Goal: Task Accomplishment & Management: Manage account settings

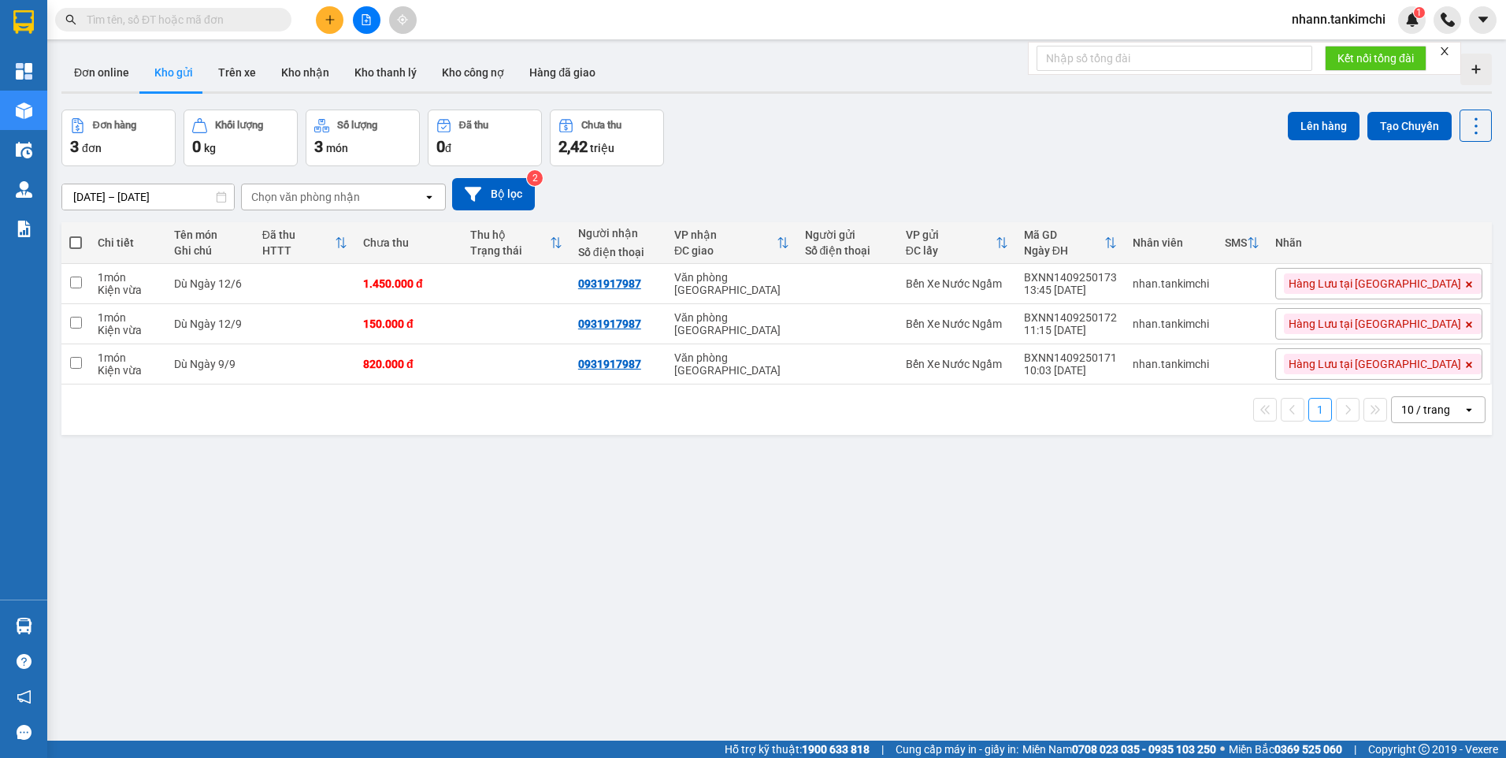
click at [110, 20] on input "text" at bounding box center [180, 19] width 186 height 17
paste input "BXDN1409250026"
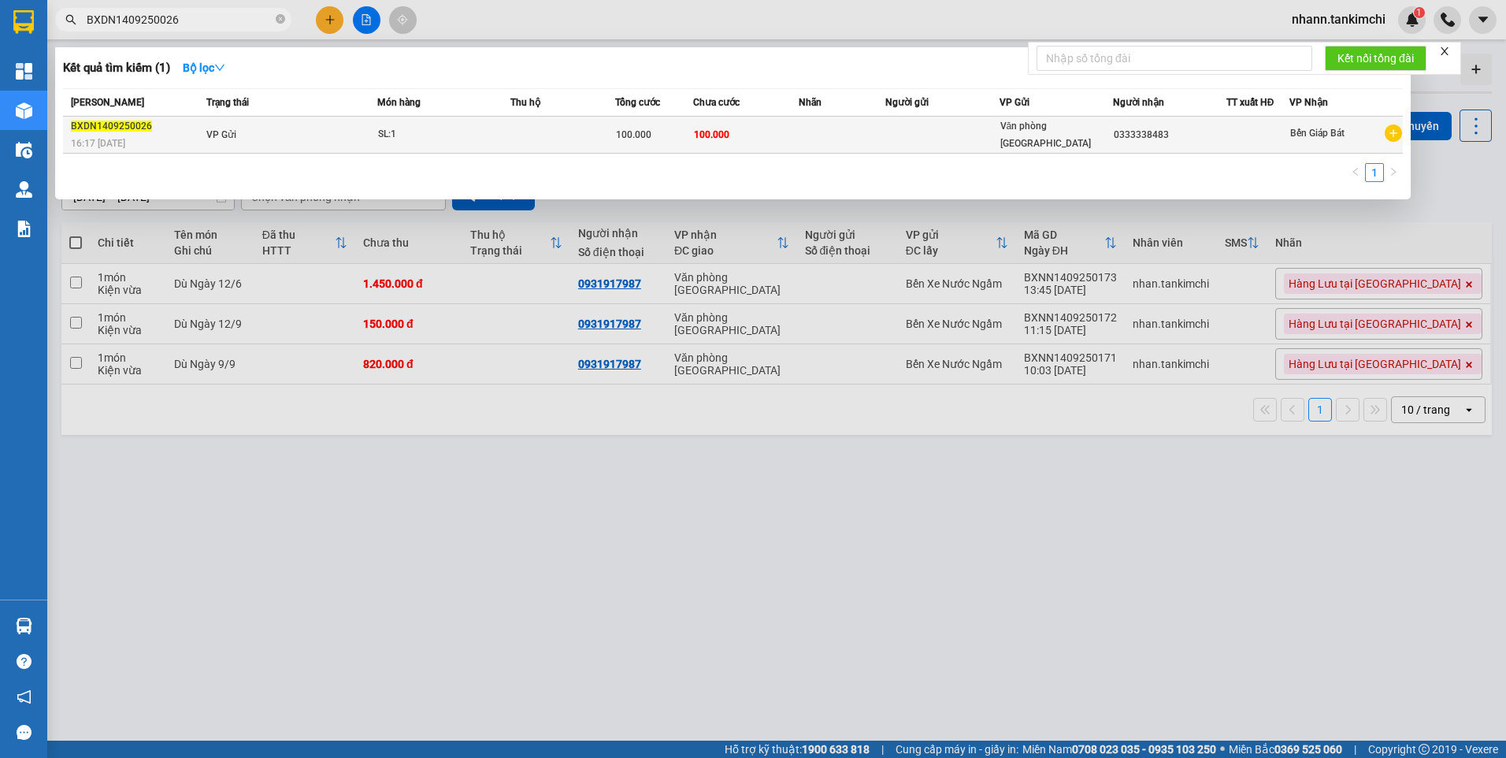
type input "BXDN1409250026"
click at [409, 135] on div "SL: 1" at bounding box center [437, 134] width 118 height 17
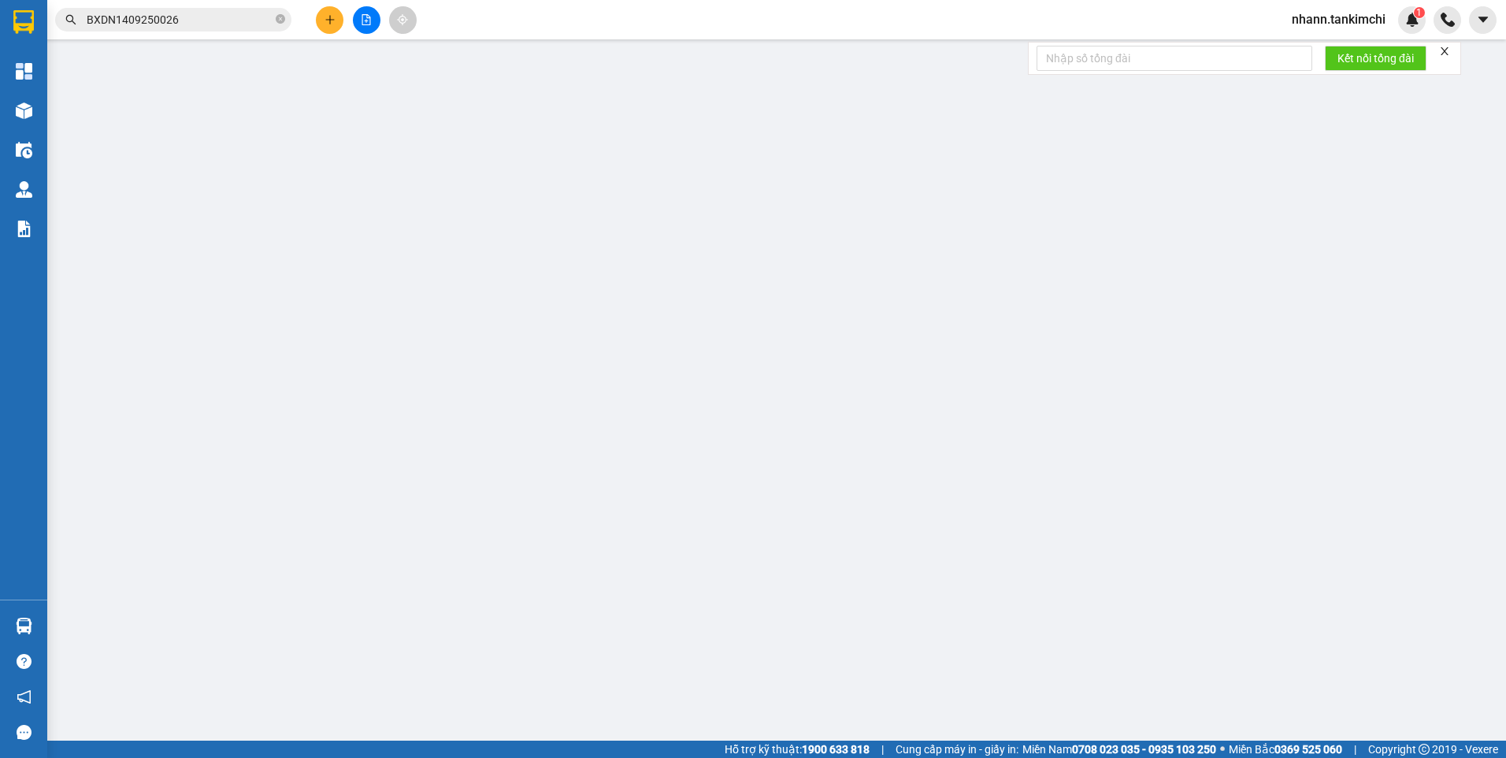
type input "0333338483"
type input "100.000"
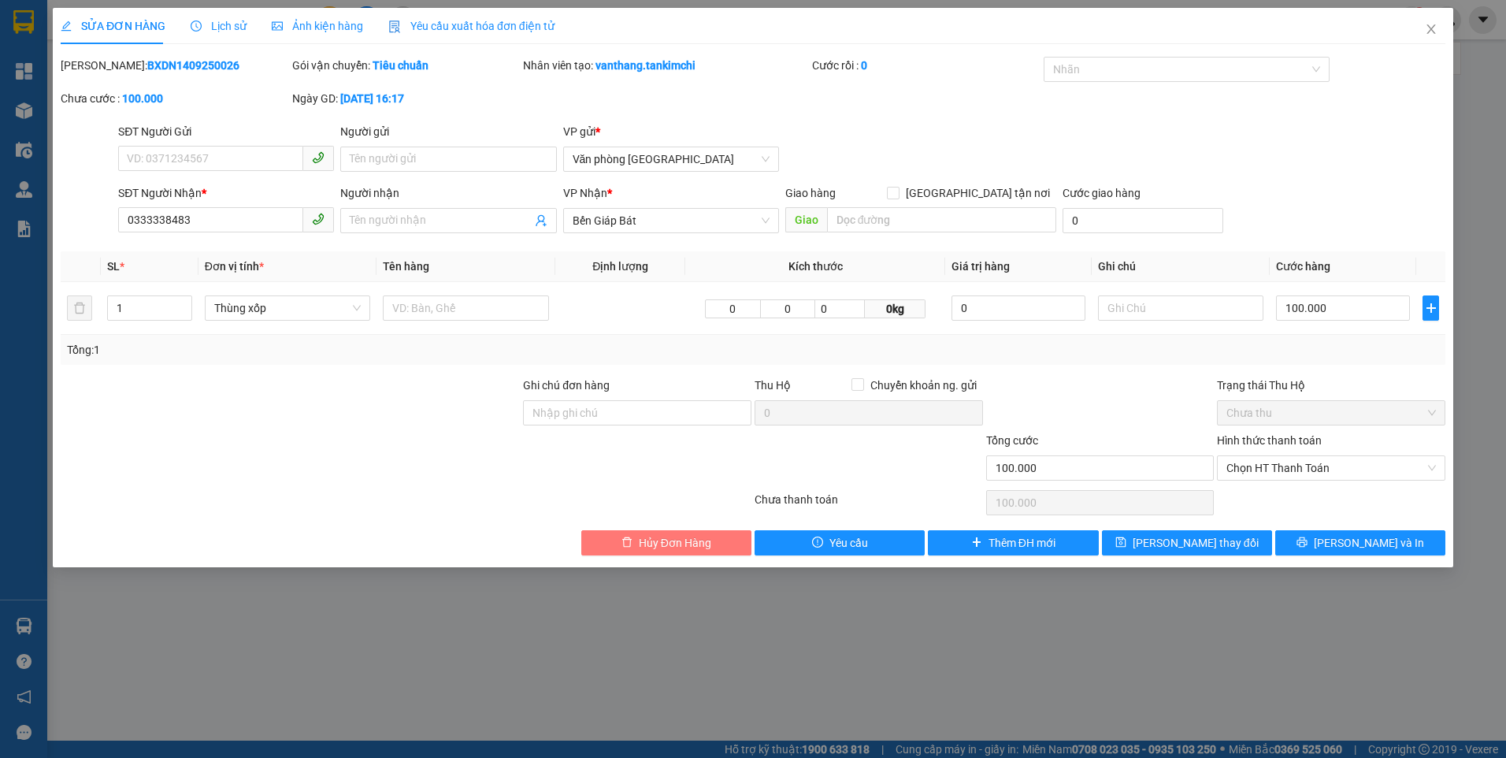
click at [658, 545] on span "Hủy Đơn Hàng" at bounding box center [675, 542] width 72 height 17
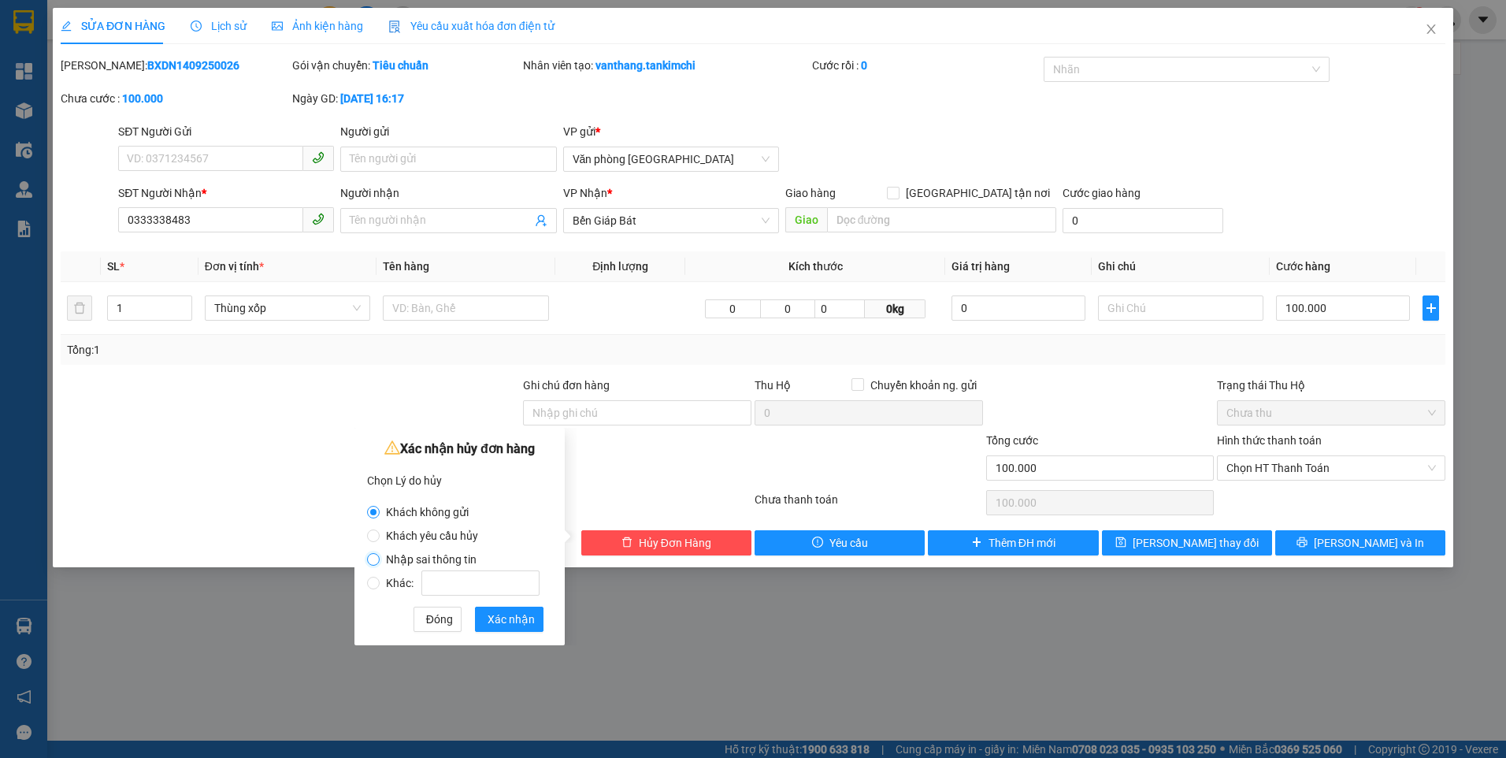
click at [375, 557] on input "Nhập sai thông tin" at bounding box center [373, 559] width 13 height 13
radio input "true"
radio input "false"
drag, startPoint x: 513, startPoint y: 616, endPoint x: 527, endPoint y: 606, distance: 17.5
click at [514, 615] on span "Xác nhận" at bounding box center [511, 619] width 47 height 17
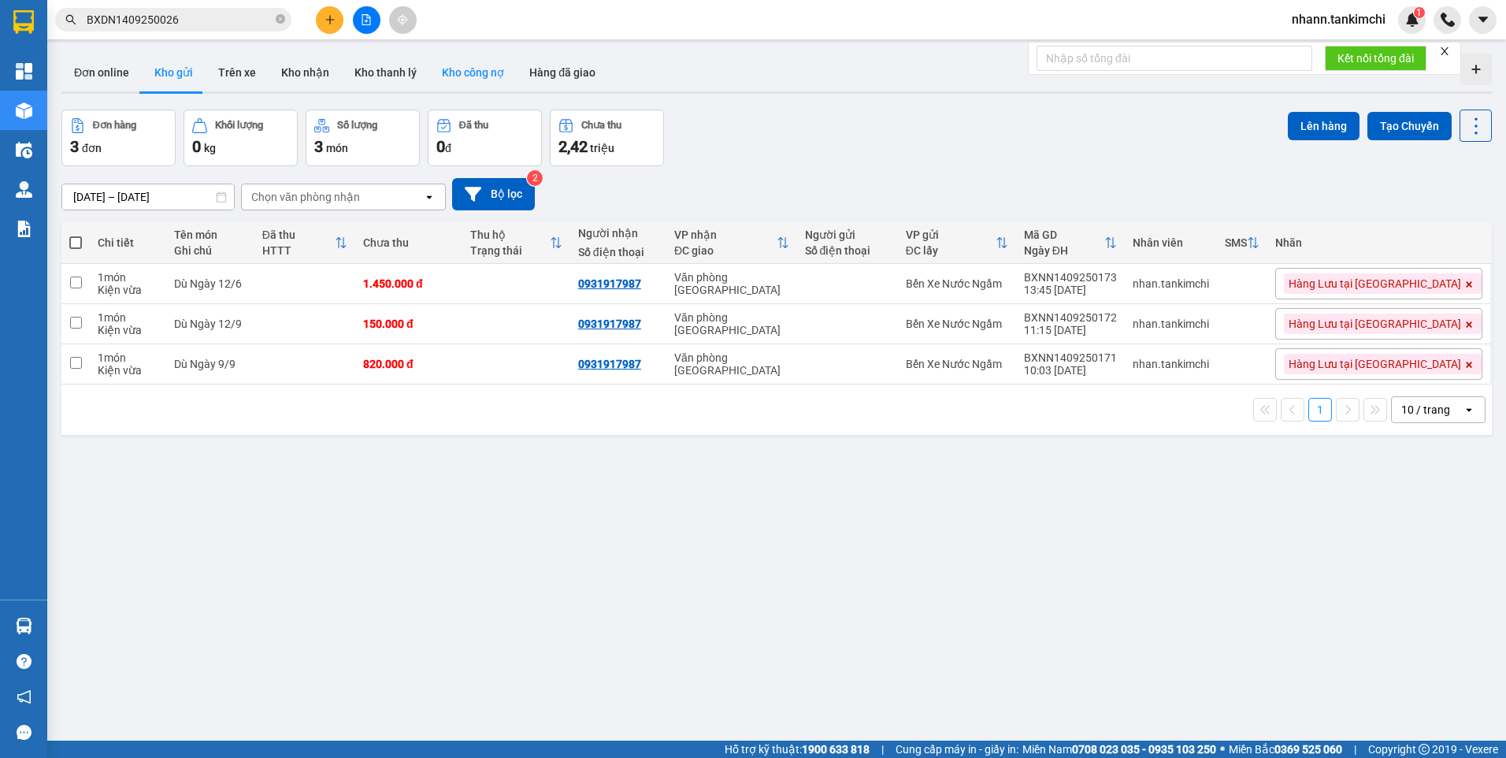
click at [469, 76] on button "Kho công nợ" at bounding box center [472, 73] width 87 height 38
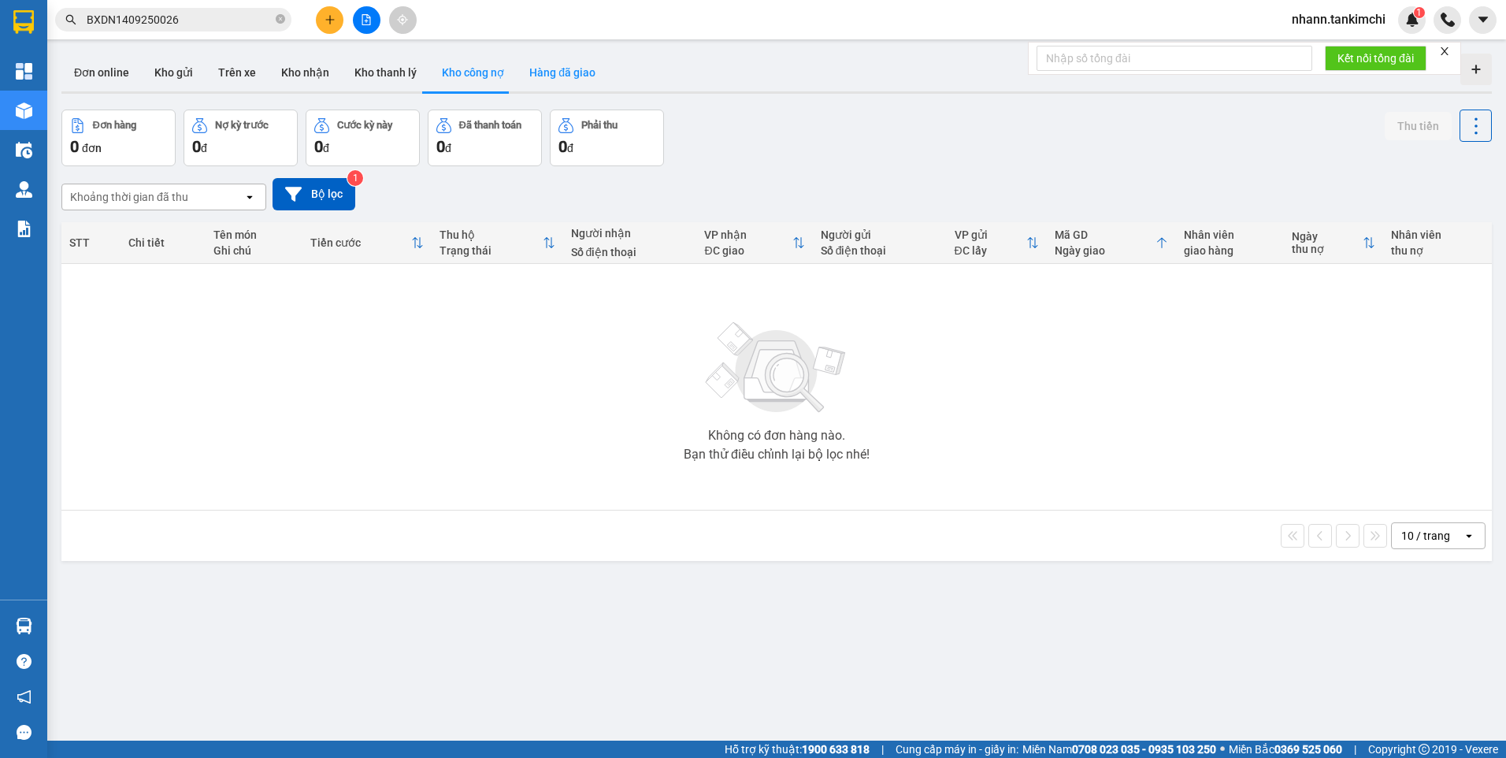
click at [555, 69] on button "Hàng đã giao" at bounding box center [562, 73] width 91 height 38
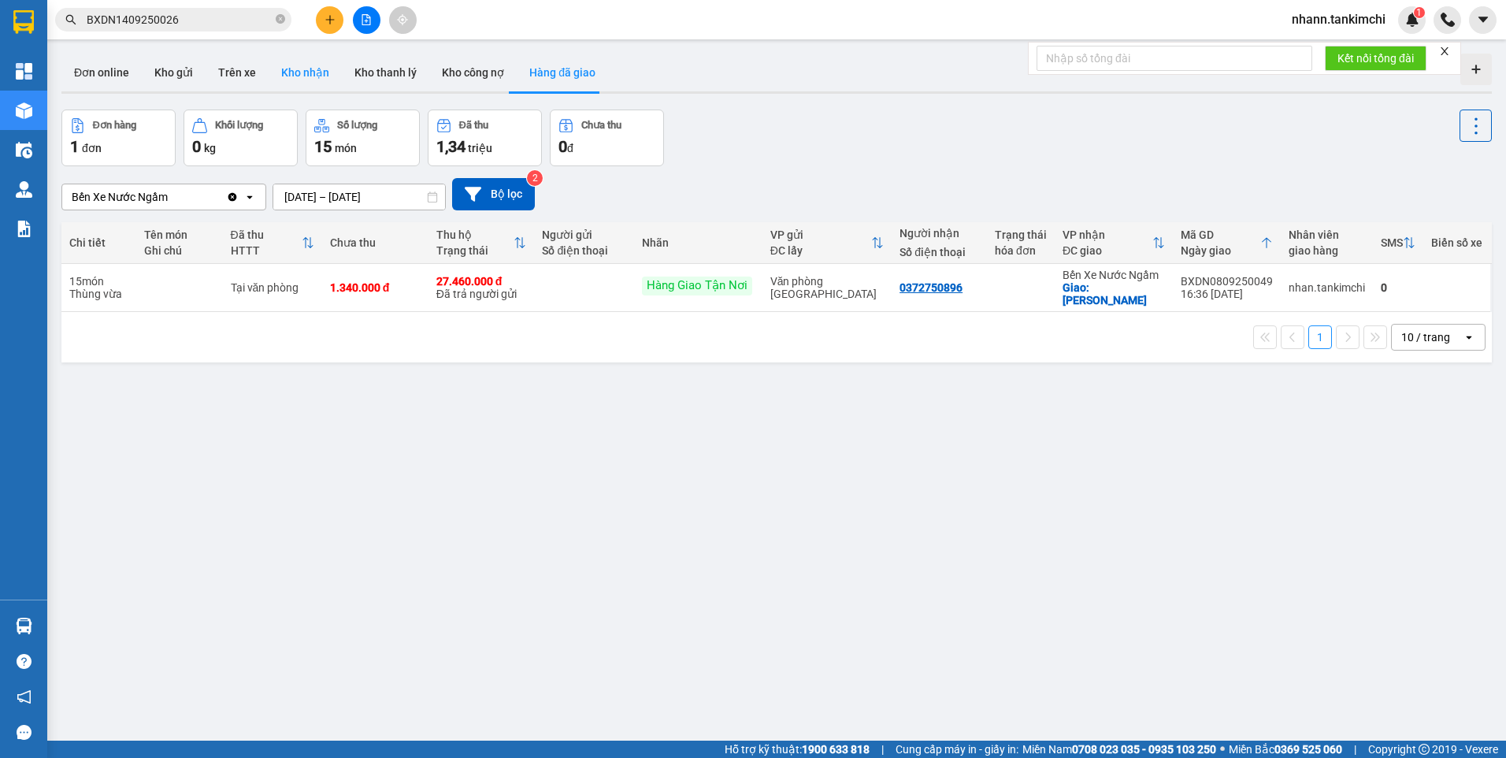
click at [304, 73] on button "Kho nhận" at bounding box center [305, 73] width 73 height 38
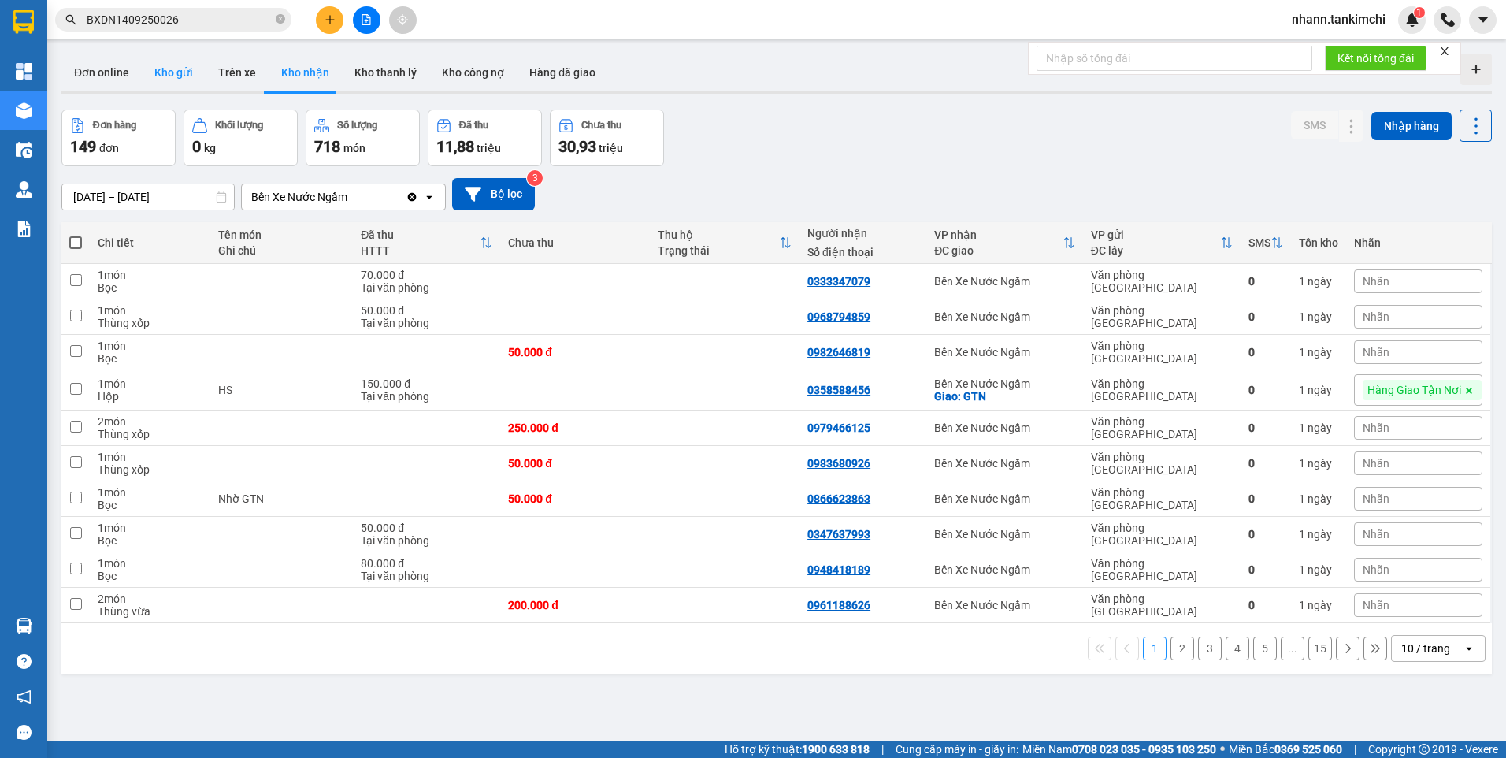
click at [182, 76] on button "Kho gửi" at bounding box center [174, 73] width 64 height 38
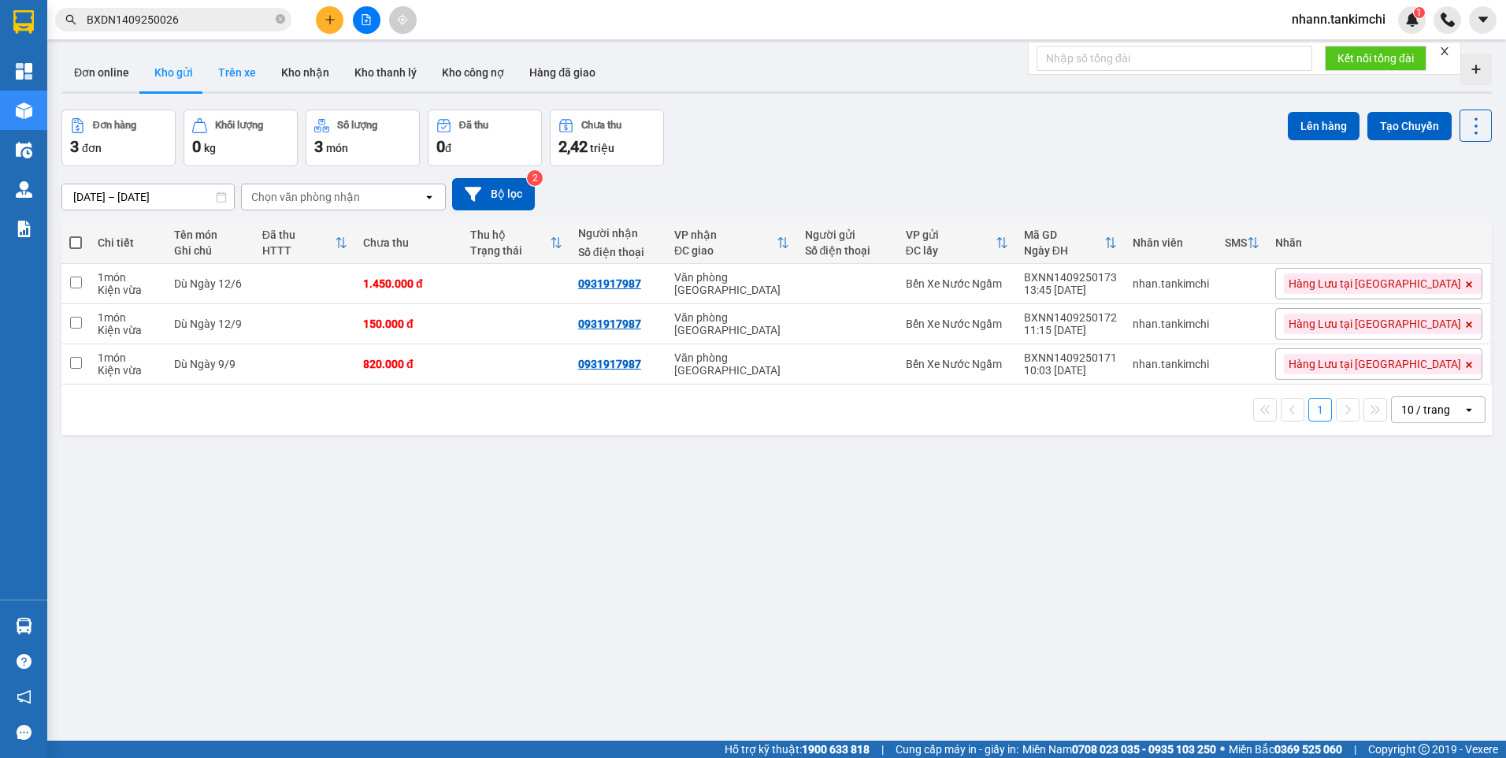
click at [240, 67] on button "Trên xe" at bounding box center [237, 73] width 63 height 38
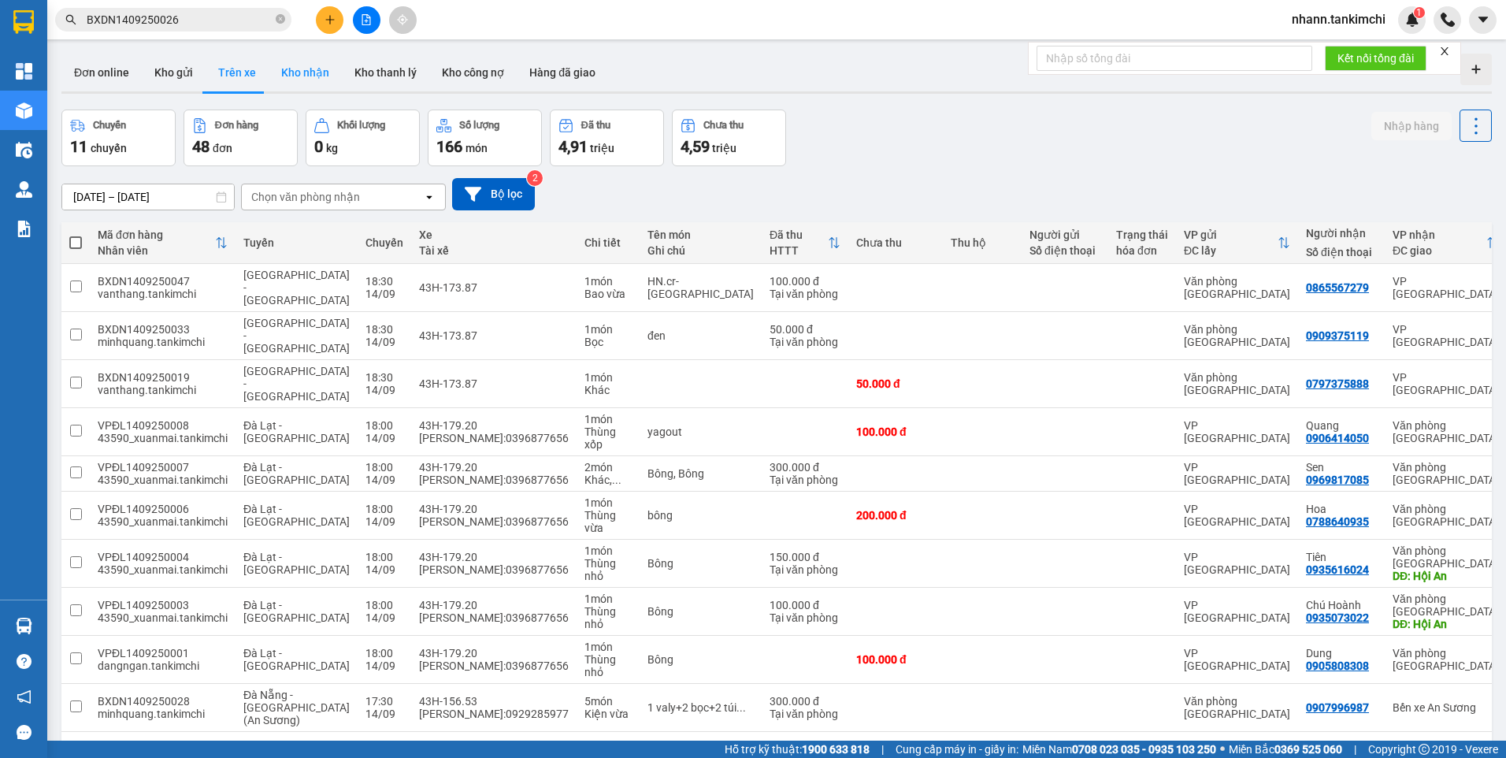
click at [311, 74] on button "Kho nhận" at bounding box center [305, 73] width 73 height 38
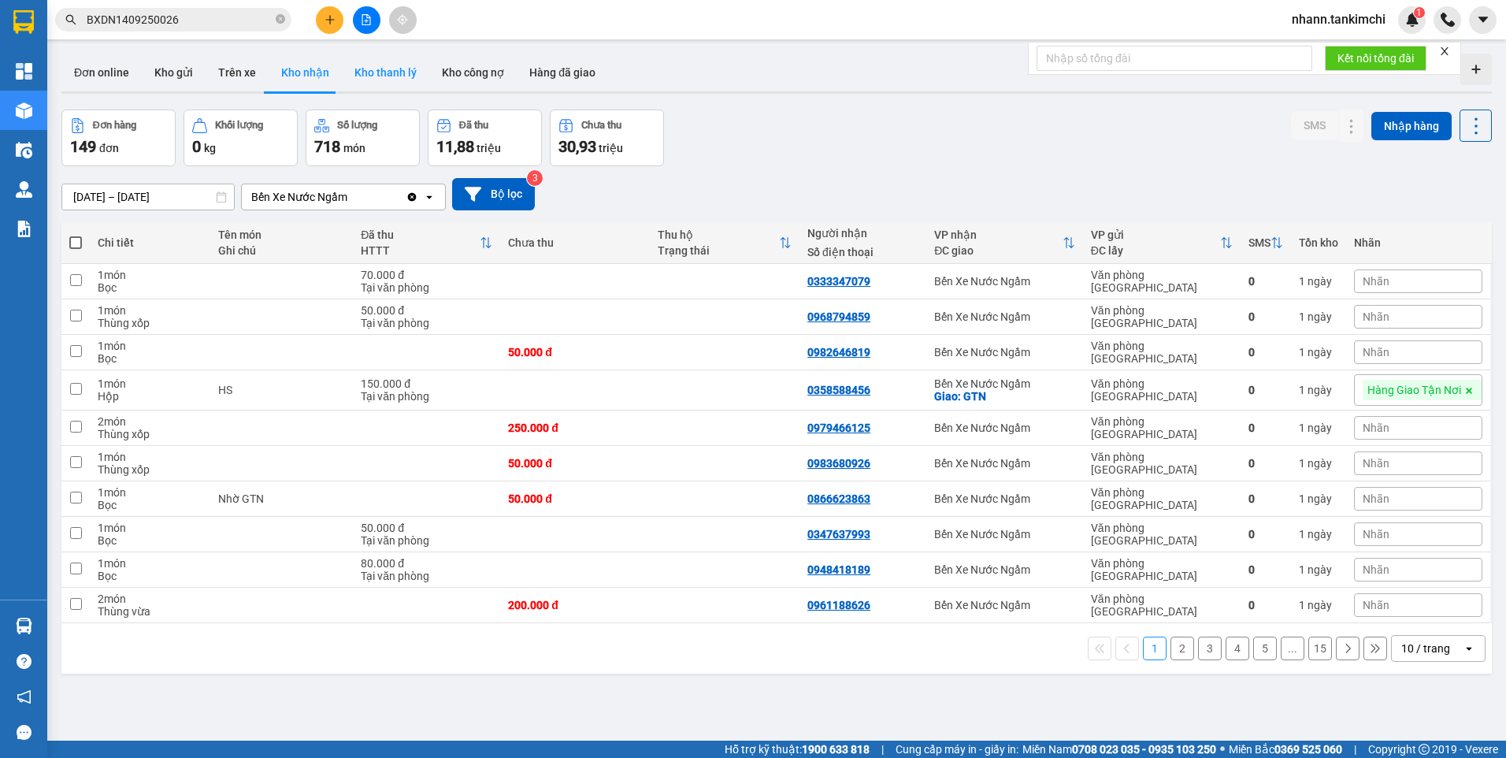
click at [380, 69] on button "Kho thanh lý" at bounding box center [385, 73] width 87 height 38
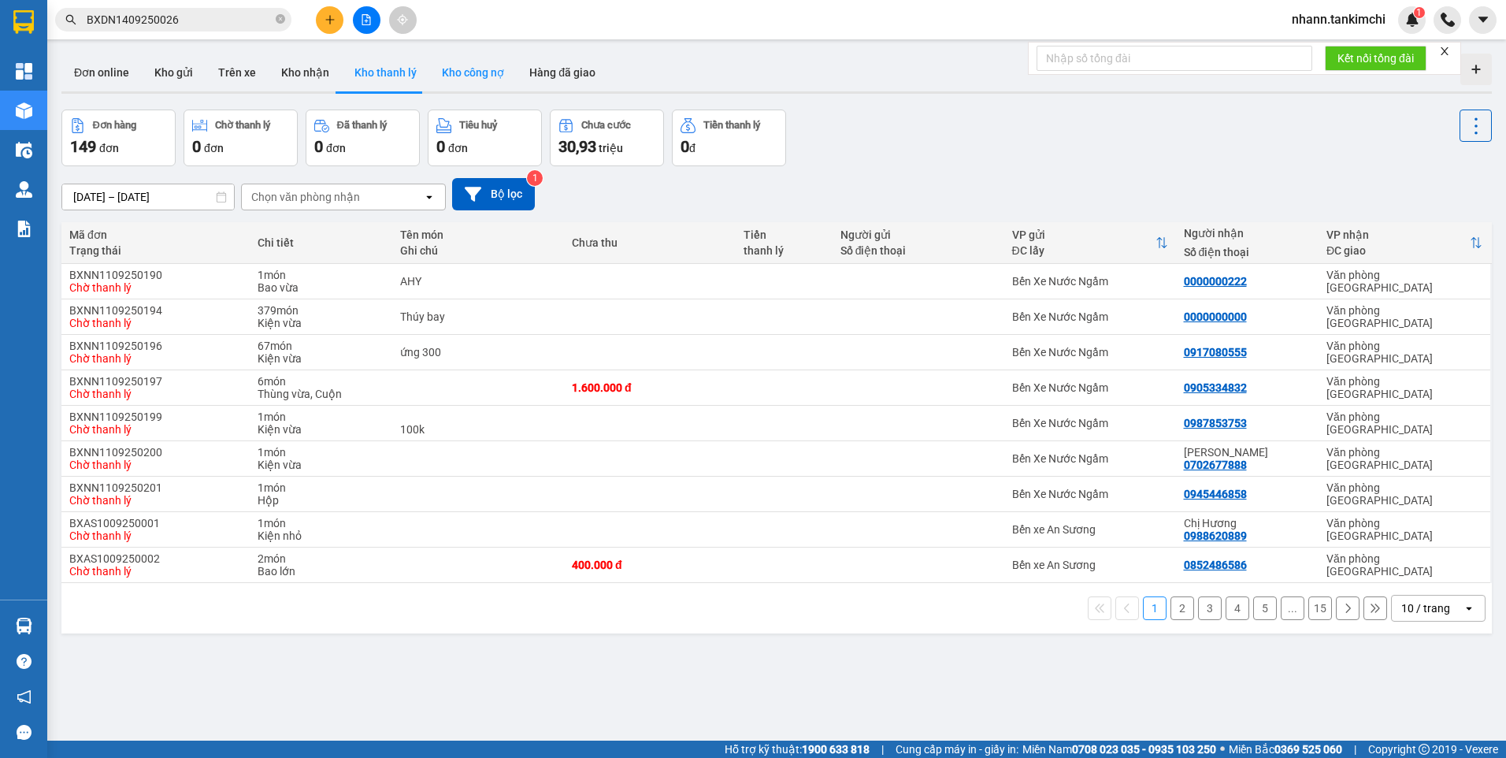
click at [481, 73] on button "Kho công nợ" at bounding box center [472, 73] width 87 height 38
